Goal: Information Seeking & Learning: Find specific fact

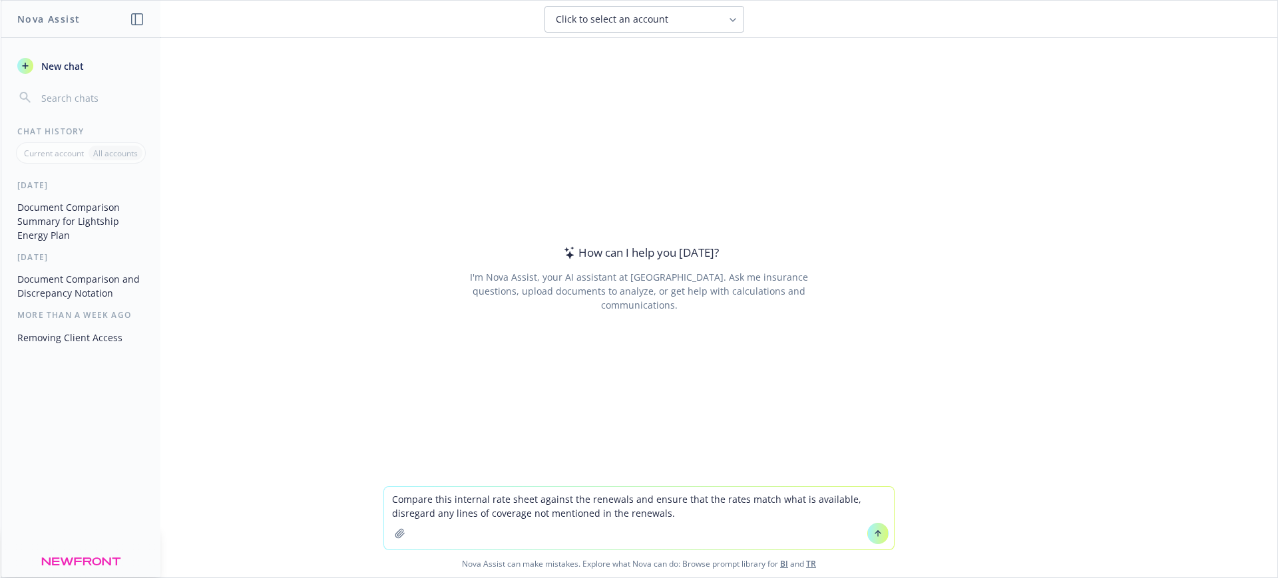
click at [395, 536] on icon "button" at bounding box center [399, 533] width 9 height 9
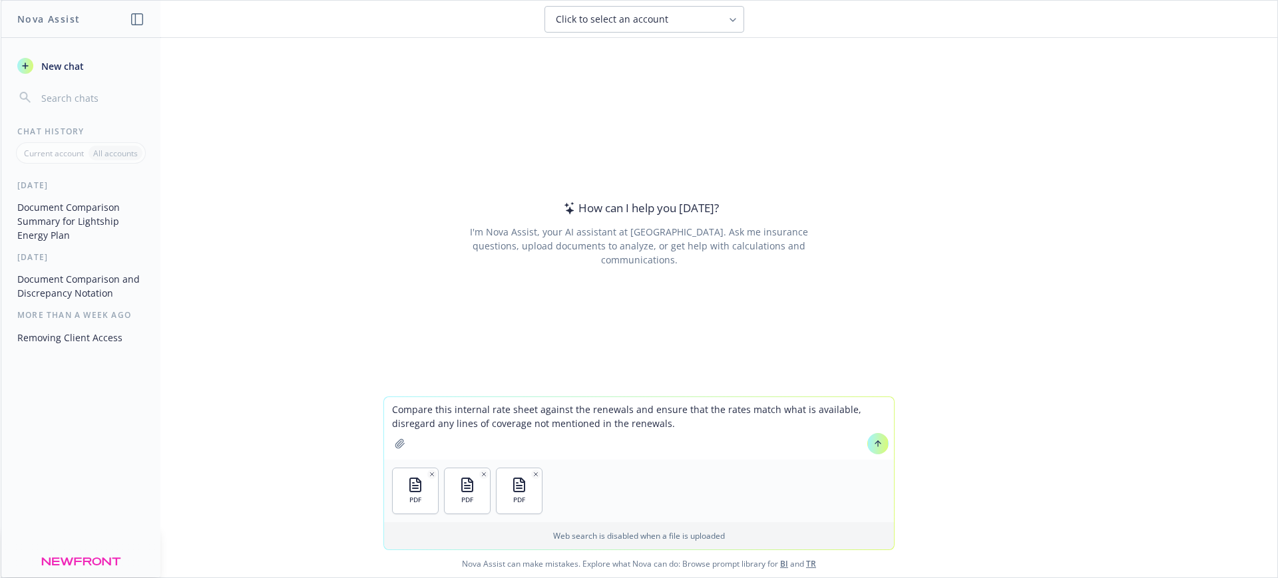
click at [395, 439] on icon "button" at bounding box center [399, 443] width 9 height 9
click at [655, 422] on textarea "Compare this internal rate sheet against the renewals and ensure that the rates…" at bounding box center [639, 428] width 510 height 63
click at [632, 421] on textarea "Compare this internal rate sheet against the renewals and ensure that the rates…" at bounding box center [639, 428] width 510 height 63
type textarea "Compare this internal rate sheet against the renewals and ensure that the rates…"
click at [873, 436] on button at bounding box center [877, 443] width 21 height 21
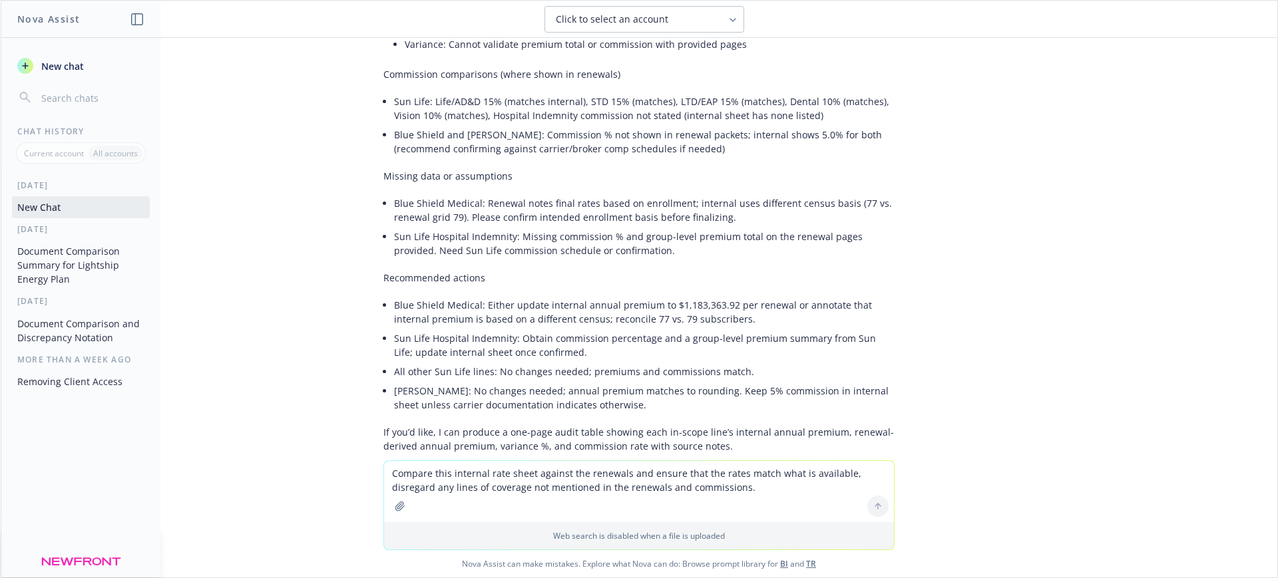
scroll to position [1057, 0]
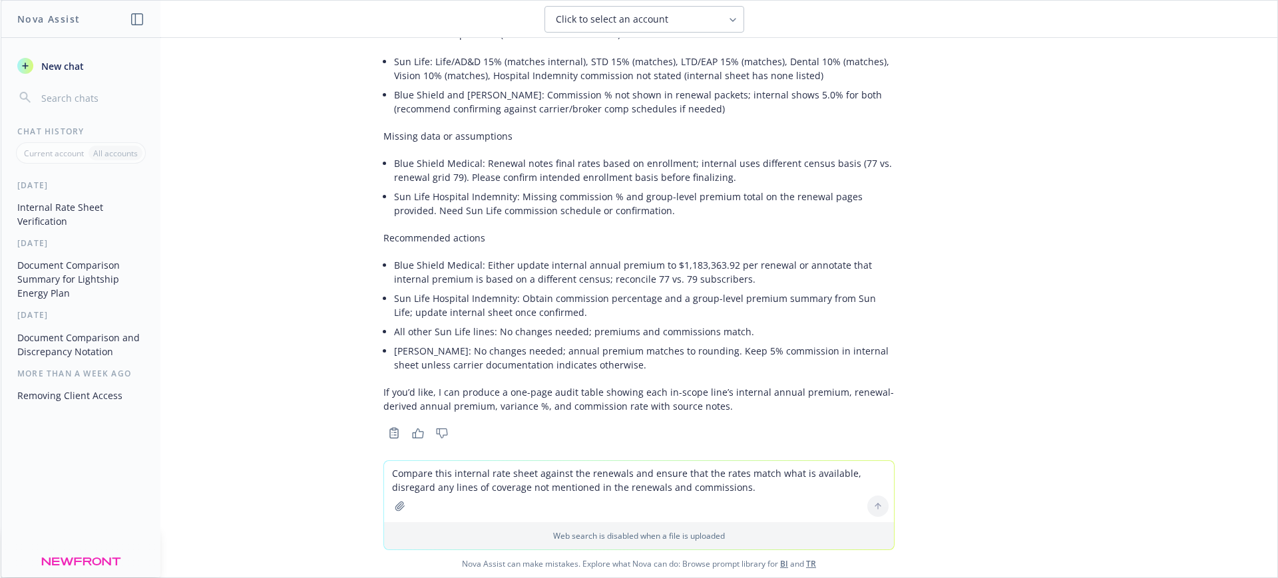
click at [616, 289] on li "Sun Life Hospital Indemnity: Obtain commission percentage and a group-level pre…" at bounding box center [644, 305] width 500 height 33
